Goal: Transaction & Acquisition: Download file/media

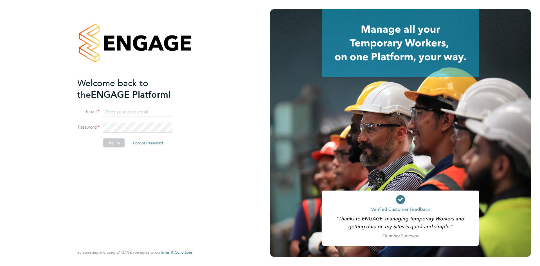
type input "bperkin@psrsolutions.co.uk"
drag, startPoint x: 0, startPoint y: 0, endPoint x: 107, endPoint y: 144, distance: 179.7
click at [101, 144] on li "Sign In Forgot Password" at bounding box center [132, 145] width 110 height 15
click at [120, 144] on button "Sign In" at bounding box center [113, 142] width 21 height 9
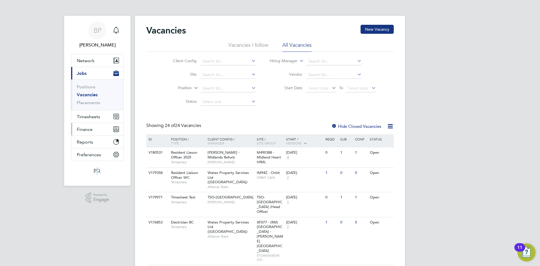
click at [90, 134] on button "Finance" at bounding box center [97, 129] width 52 height 12
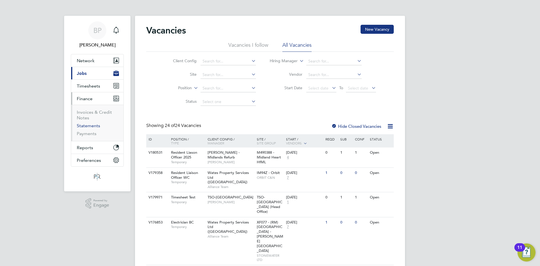
click at [85, 127] on link "Statements" at bounding box center [88, 125] width 23 height 5
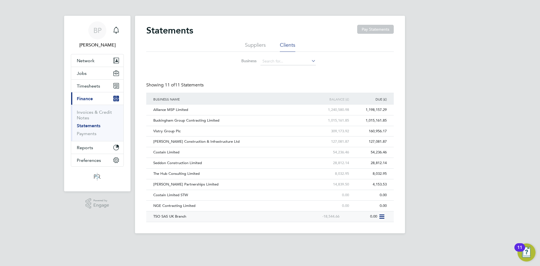
click at [183, 215] on div "TSO SAS UK Branch" at bounding box center [227, 216] width 151 height 10
click at [380, 215] on icon at bounding box center [381, 216] width 6 height 7
click at [370, 227] on li "Download statement" at bounding box center [361, 230] width 45 height 8
